Goal: Navigation & Orientation: Understand site structure

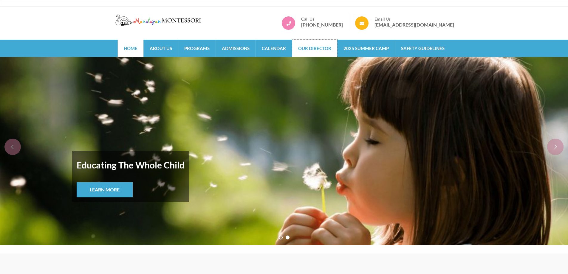
click at [322, 44] on link "Our Director" at bounding box center [314, 48] width 45 height 17
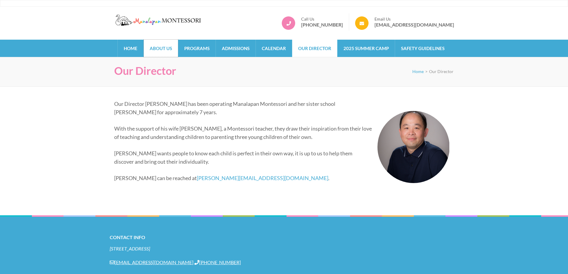
click at [156, 54] on link "About Us" at bounding box center [161, 48] width 34 height 17
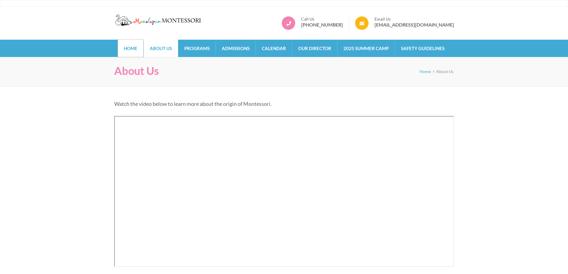
click at [140, 52] on link "Home" at bounding box center [131, 48] width 26 height 17
